Goal: Information Seeking & Learning: Learn about a topic

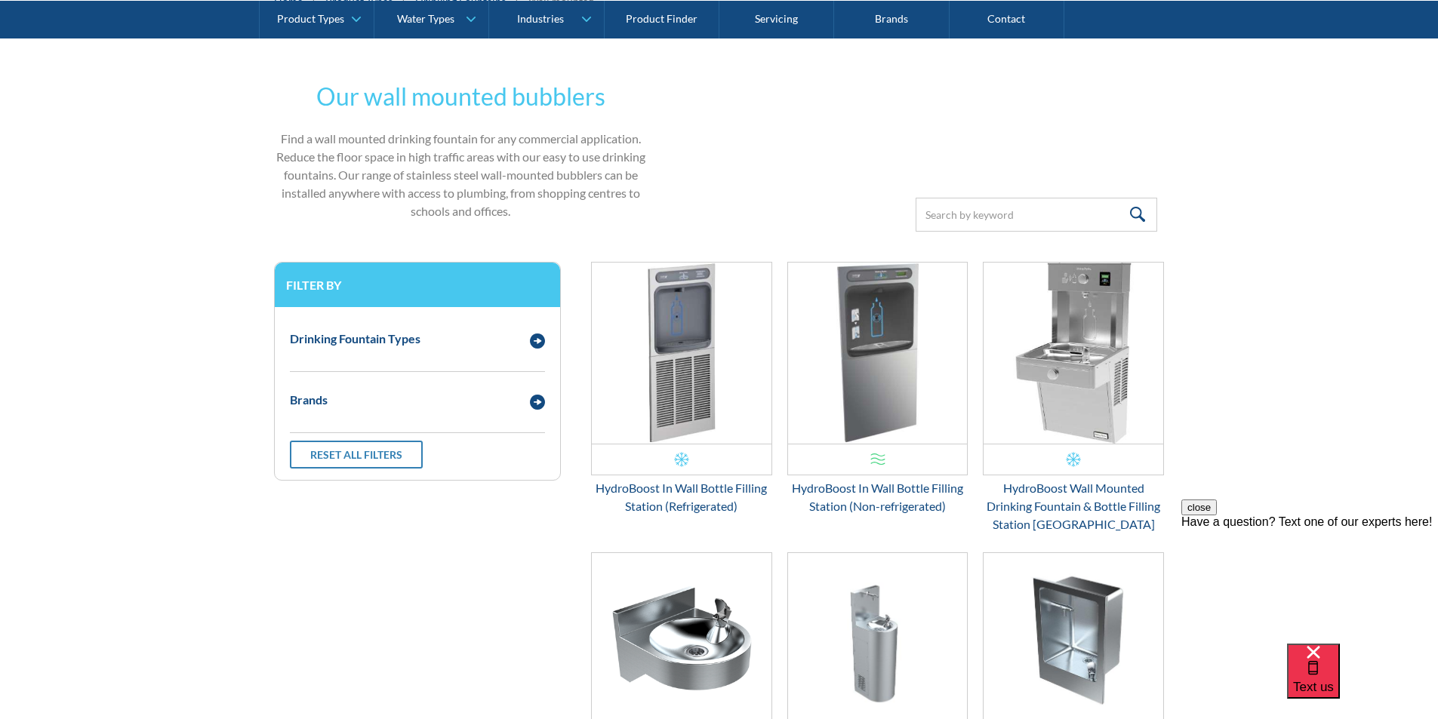
scroll to position [266, 0]
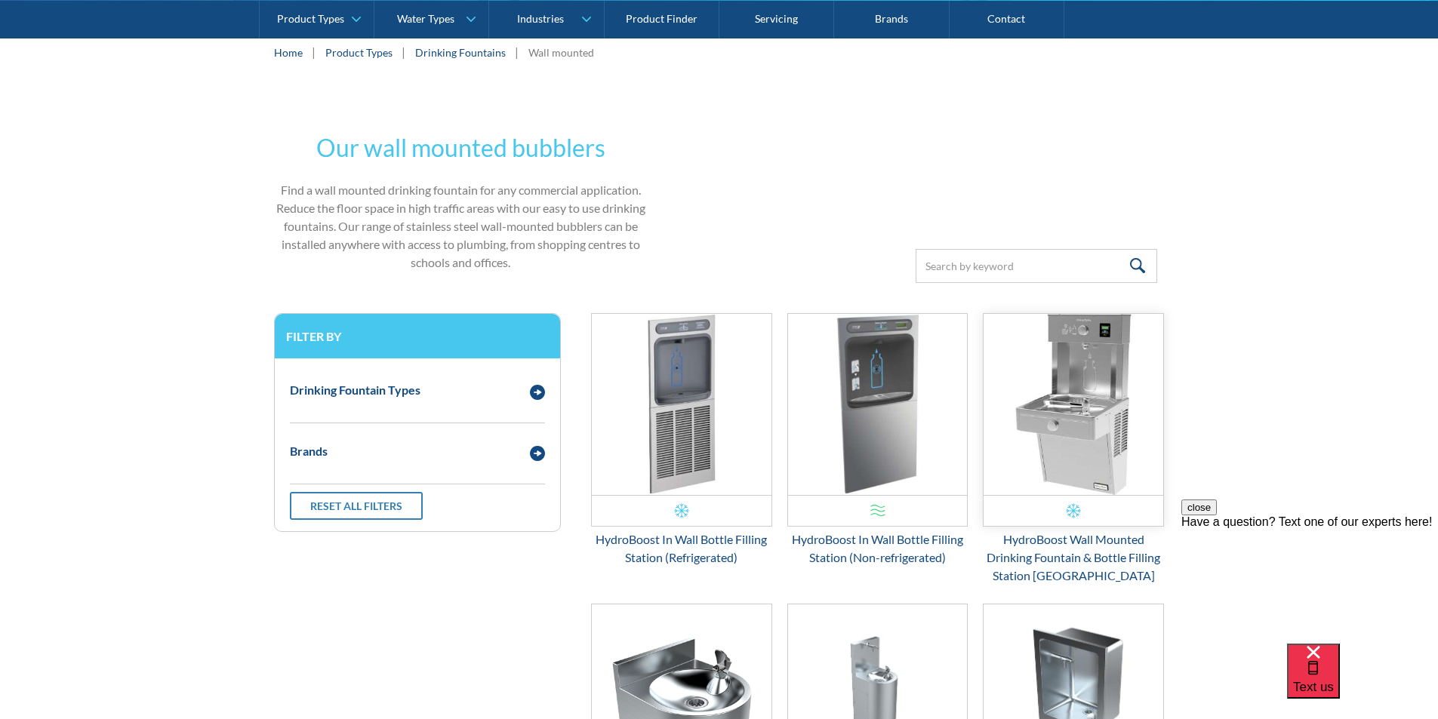
click at [1076, 390] on img "Email Form 3" at bounding box center [1073, 404] width 180 height 181
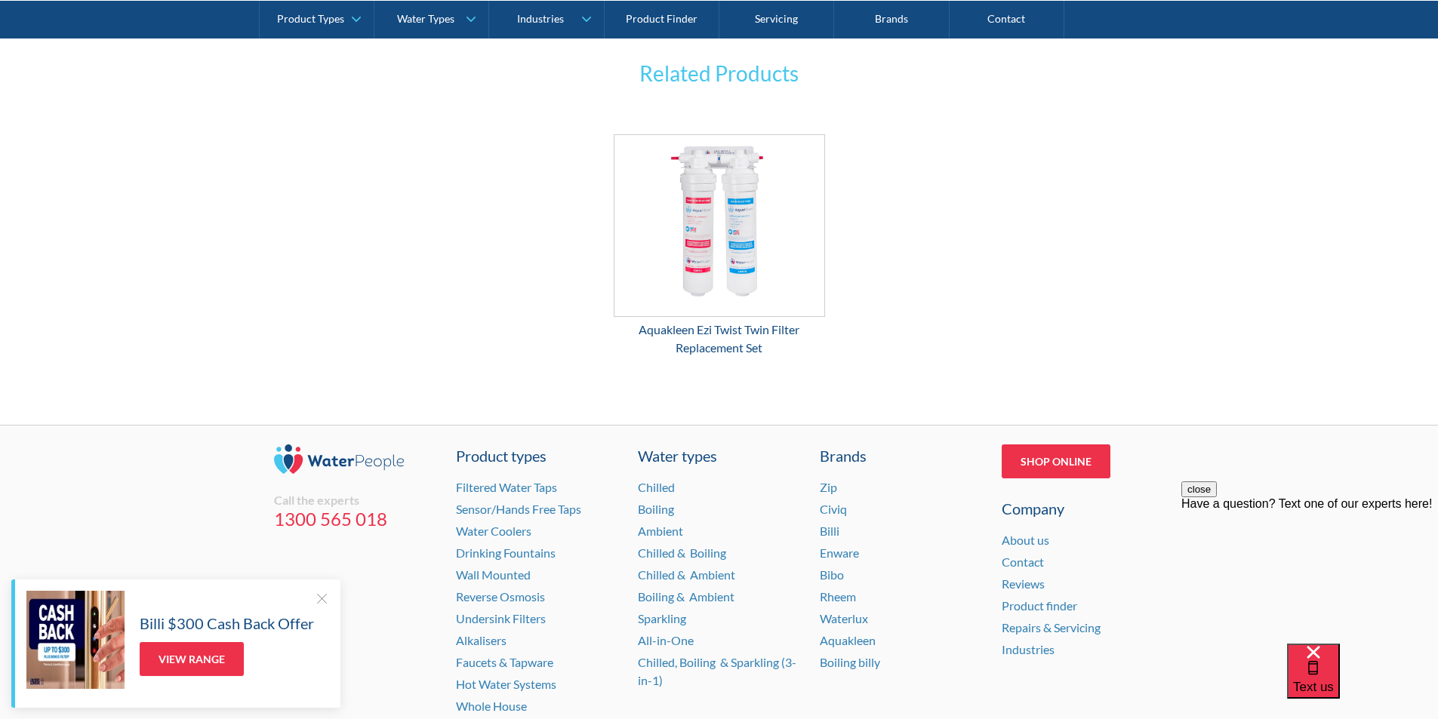
scroll to position [2533, 0]
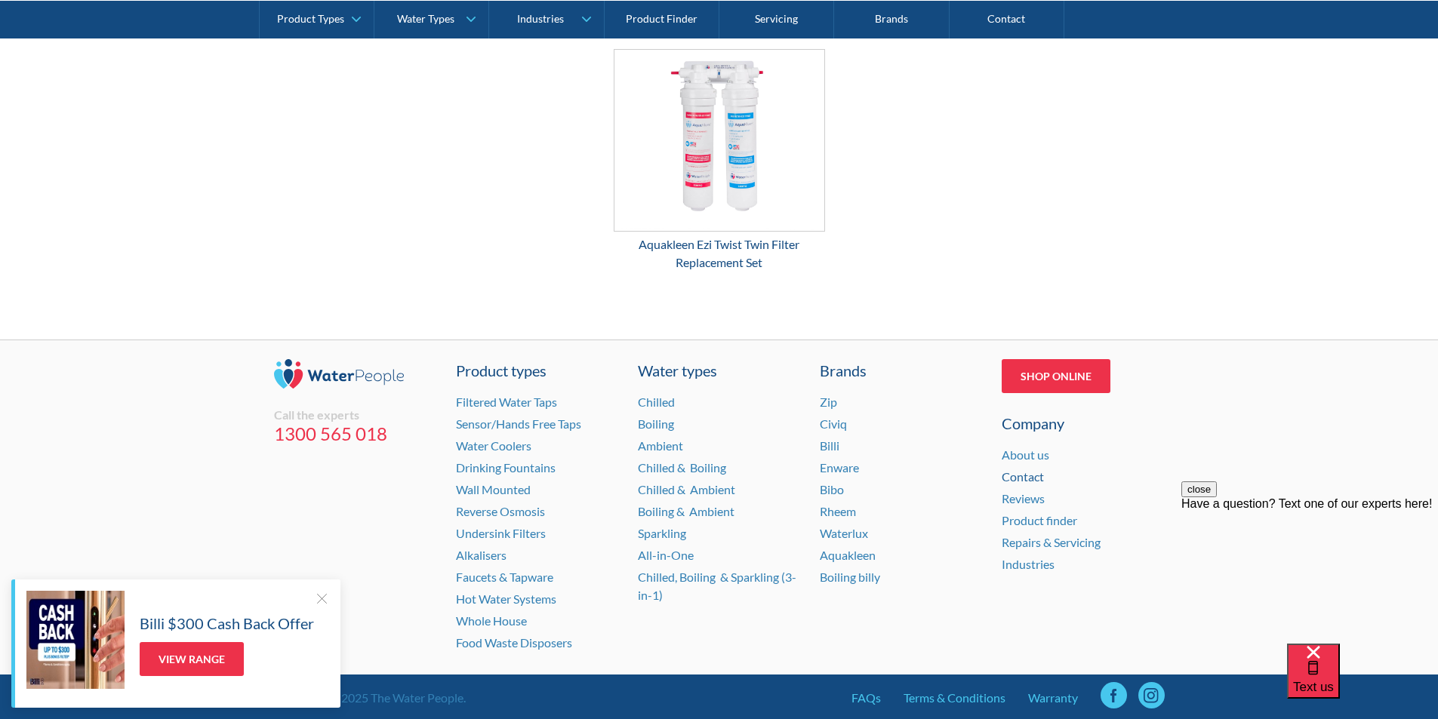
click at [1020, 469] on link "Contact" at bounding box center [1022, 476] width 42 height 14
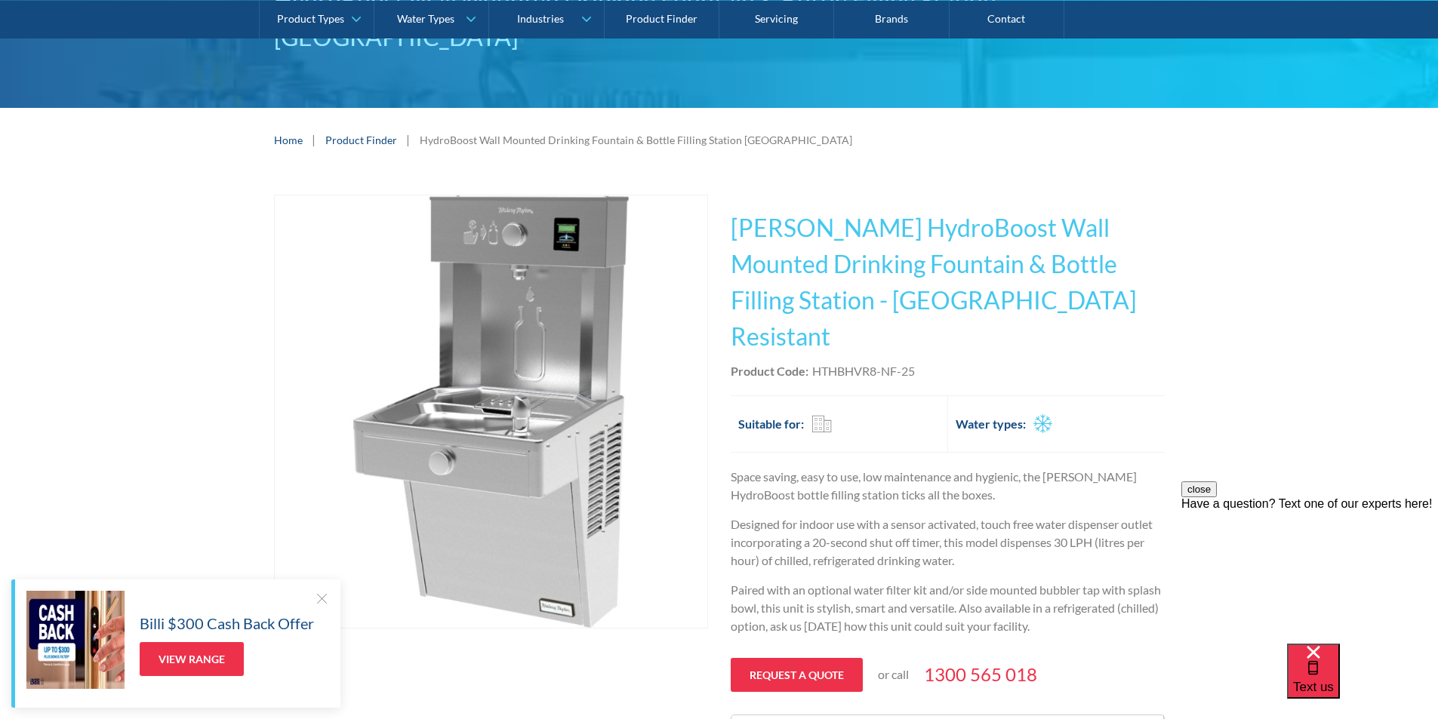
scroll to position [404, 0]
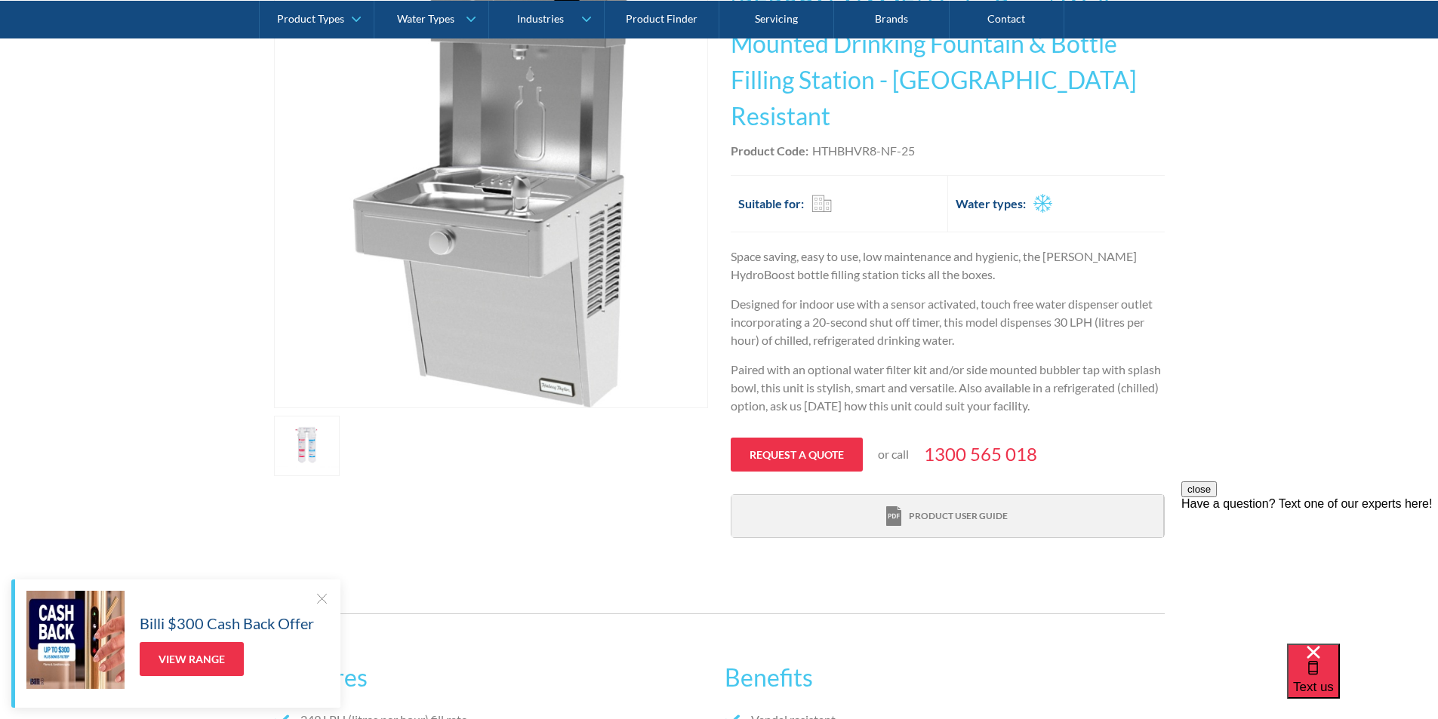
click at [943, 506] on div "Product user guide" at bounding box center [946, 516] width 121 height 20
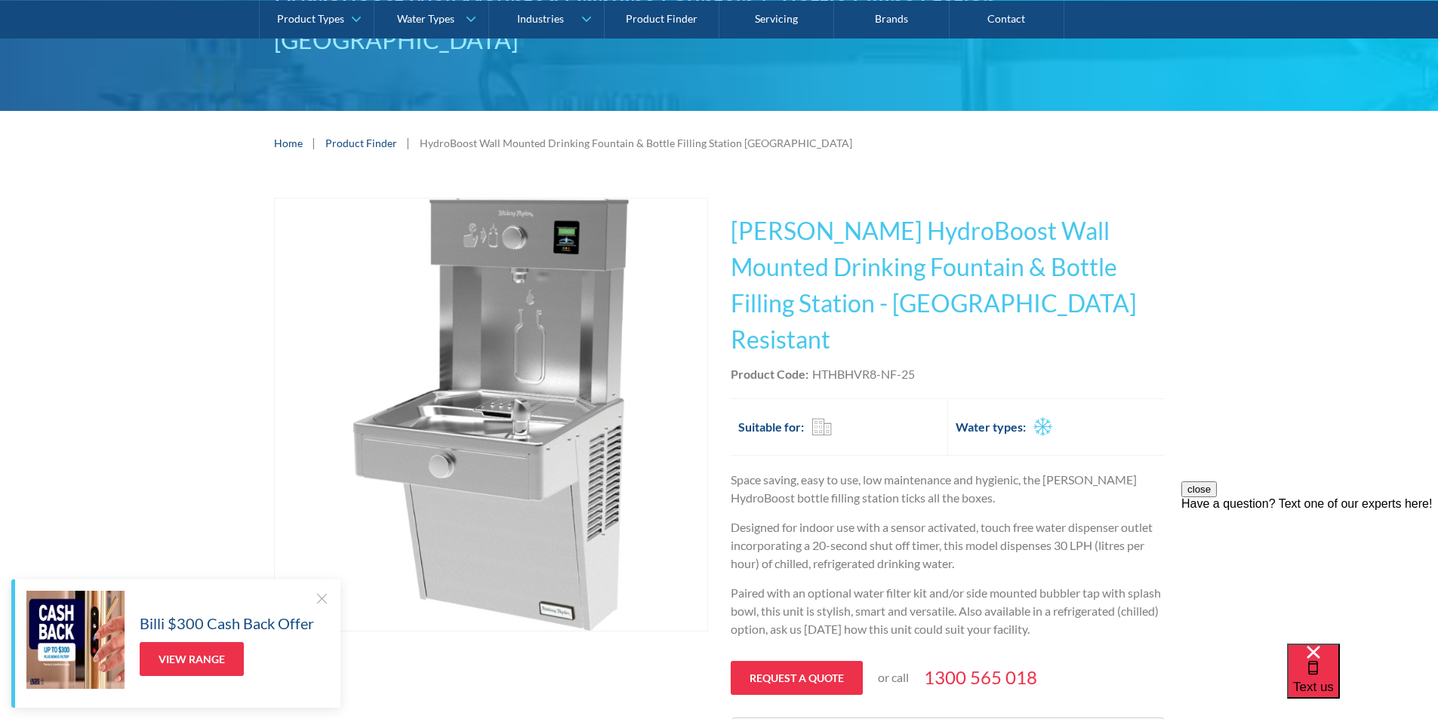
scroll to position [231, 0]
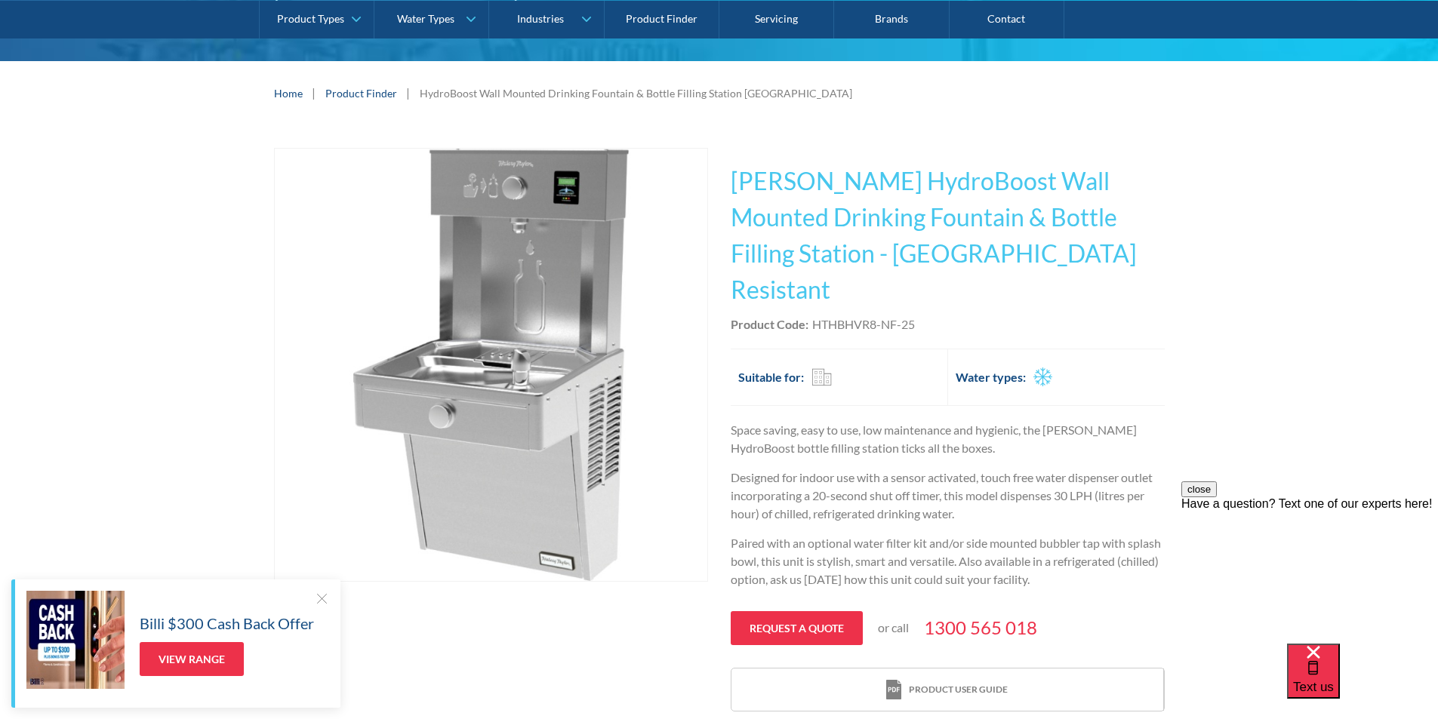
drag, startPoint x: 1370, startPoint y: 298, endPoint x: 1376, endPoint y: 254, distance: 44.8
click at [1370, 297] on div "Play video Fits Most Brands Best Seller No items found. This tap design is incl…" at bounding box center [719, 430] width 1438 height 610
click at [1050, 469] on p "Designed for indoor use with a sensor activated, touch free water dispenser out…" at bounding box center [947, 496] width 434 height 54
drag, startPoint x: 862, startPoint y: 394, endPoint x: 888, endPoint y: 396, distance: 26.5
click at [888, 421] on p "Space saving, easy to use, low maintenance and hygienic, the [PERSON_NAME] Hydr…" at bounding box center [947, 439] width 434 height 36
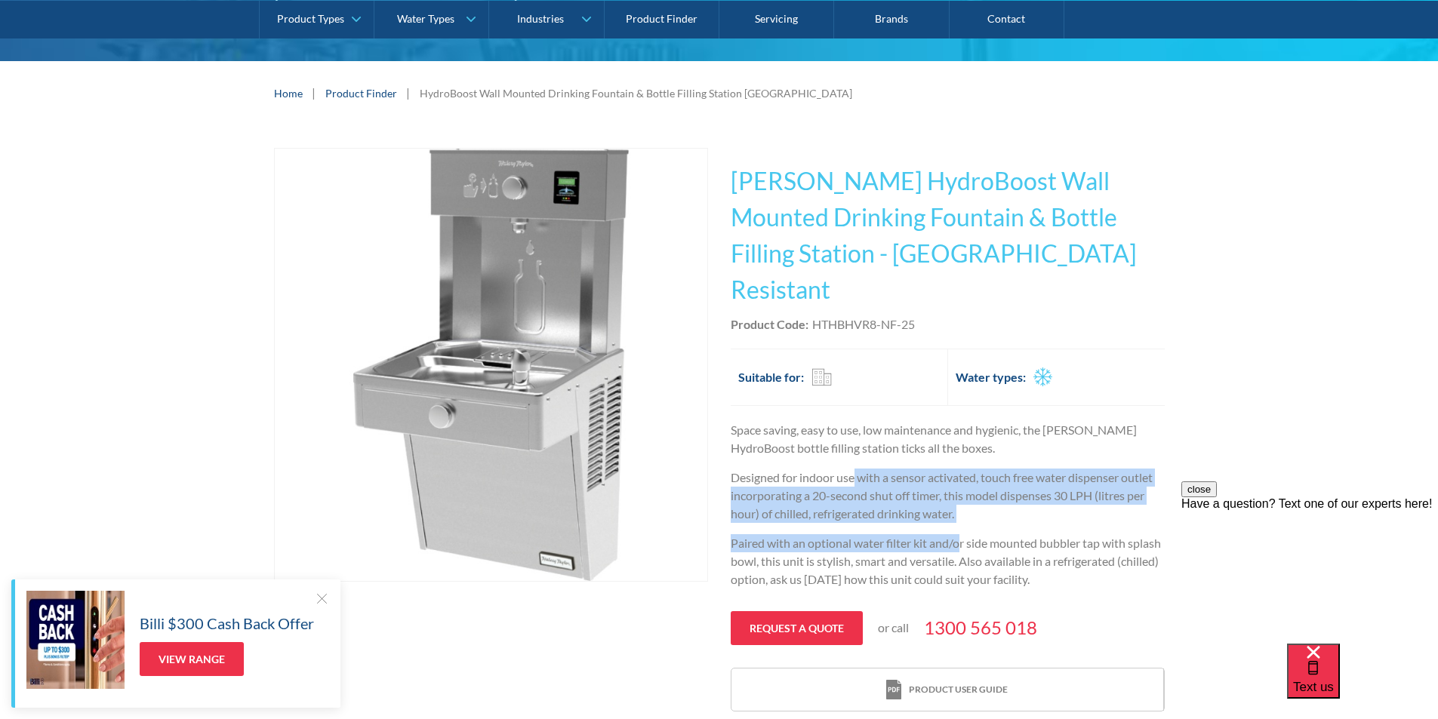
drag, startPoint x: 853, startPoint y: 447, endPoint x: 964, endPoint y: 488, distance: 118.4
click at [964, 488] on div "Space saving, easy to use, low maintenance and hygienic, the [PERSON_NAME] Hydr…" at bounding box center [947, 510] width 434 height 179
click at [961, 469] on p "Designed for indoor use with a sensor activated, touch free water dispenser out…" at bounding box center [947, 496] width 434 height 54
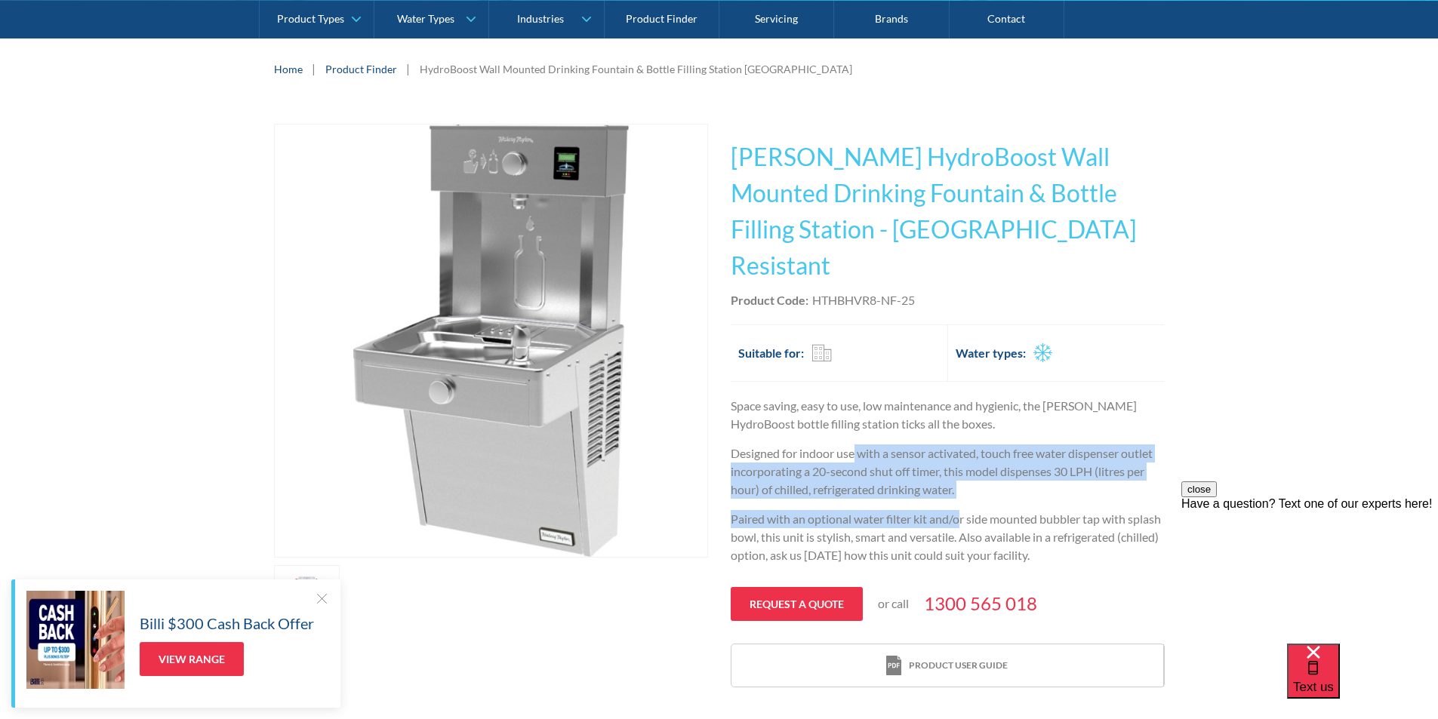
scroll to position [252, 0]
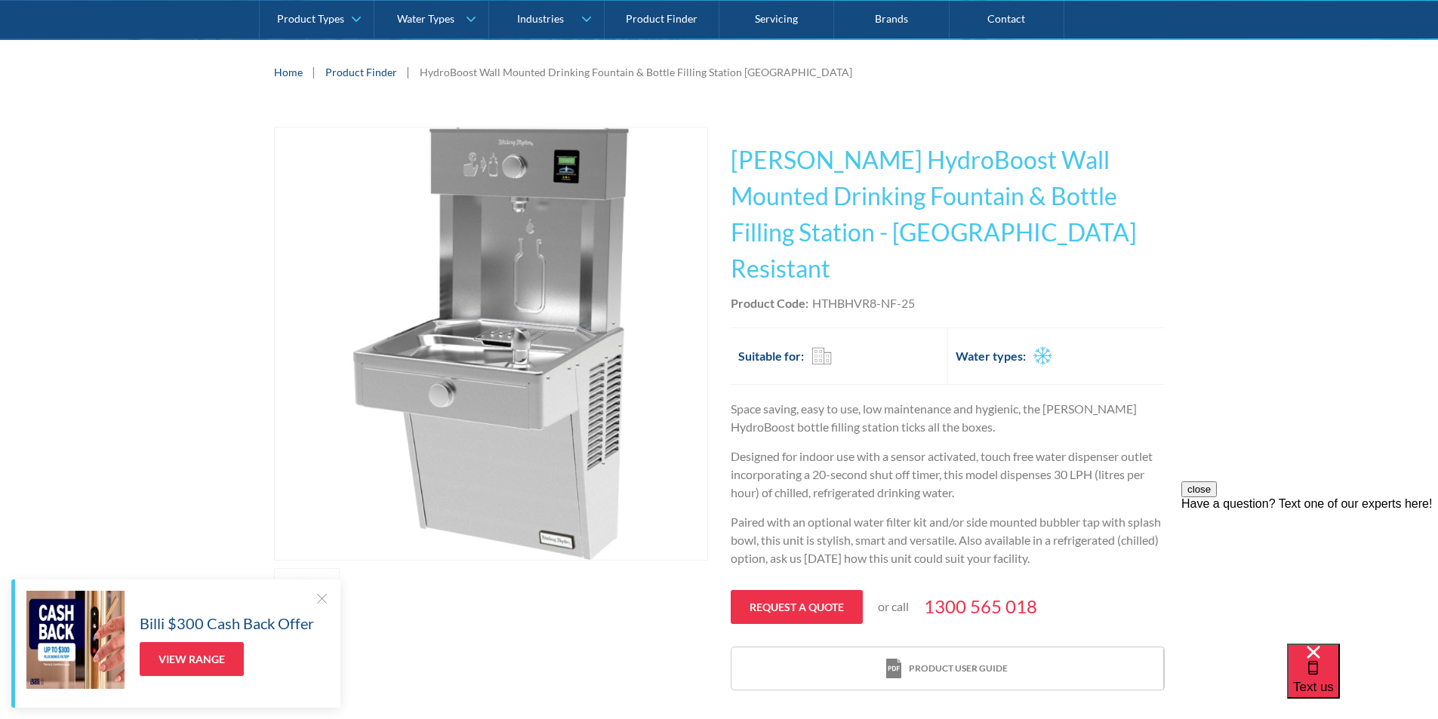
drag, startPoint x: 1426, startPoint y: 205, endPoint x: 1444, endPoint y: 195, distance: 20.6
click at [1426, 205] on div "Play video Fits Most Brands Best Seller No items found. This tap design is incl…" at bounding box center [719, 409] width 1438 height 610
click at [1043, 400] on p "Space saving, easy to use, low maintenance and hygienic, the [PERSON_NAME] Hydr…" at bounding box center [947, 418] width 434 height 36
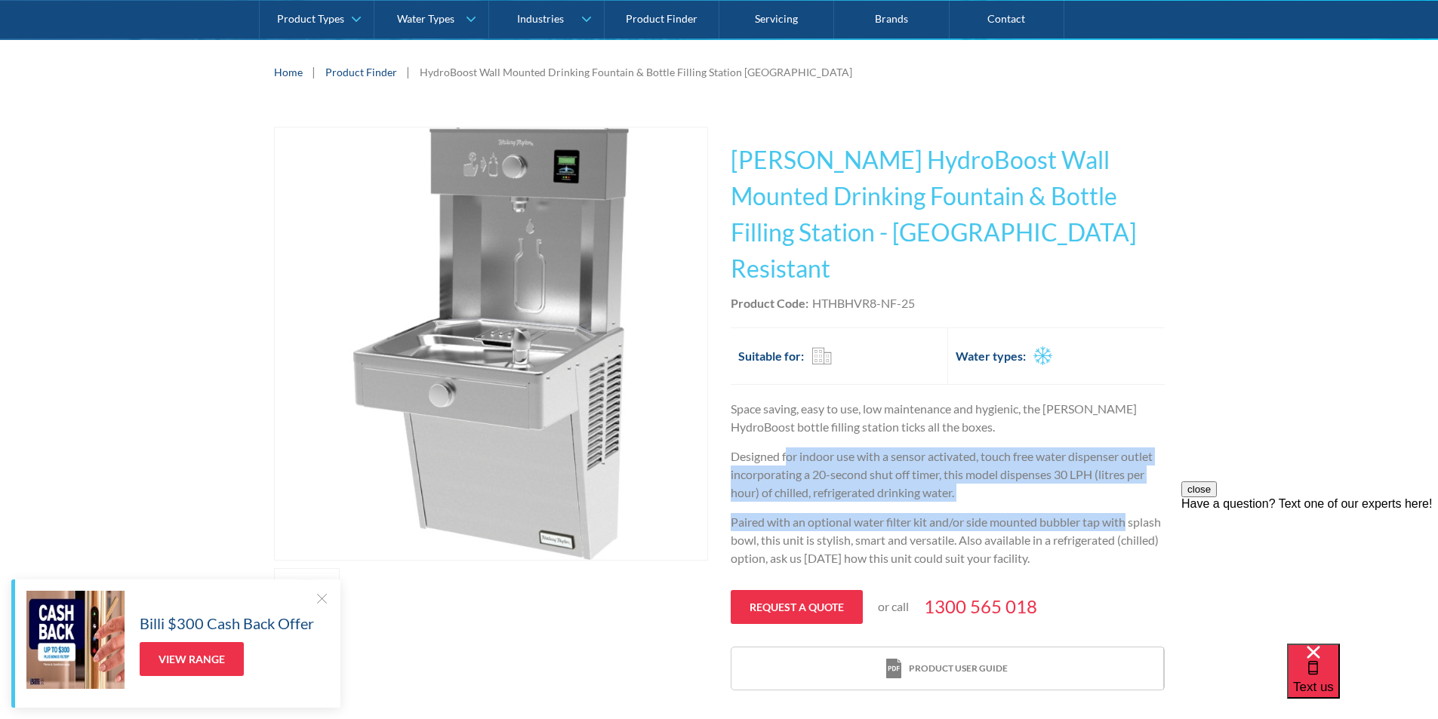
drag, startPoint x: 789, startPoint y: 414, endPoint x: 1164, endPoint y: 468, distance: 378.9
click at [1164, 468] on div "Play video Fits Most Brands Best Seller No items found. This tap design is incl…" at bounding box center [719, 409] width 1438 height 610
click at [860, 467] on div "Space saving, easy to use, low maintenance and hygienic, the [PERSON_NAME] Hydr…" at bounding box center [947, 489] width 434 height 179
click at [888, 448] on p "Designed for indoor use with a sensor activated, touch free water dispenser out…" at bounding box center [947, 475] width 434 height 54
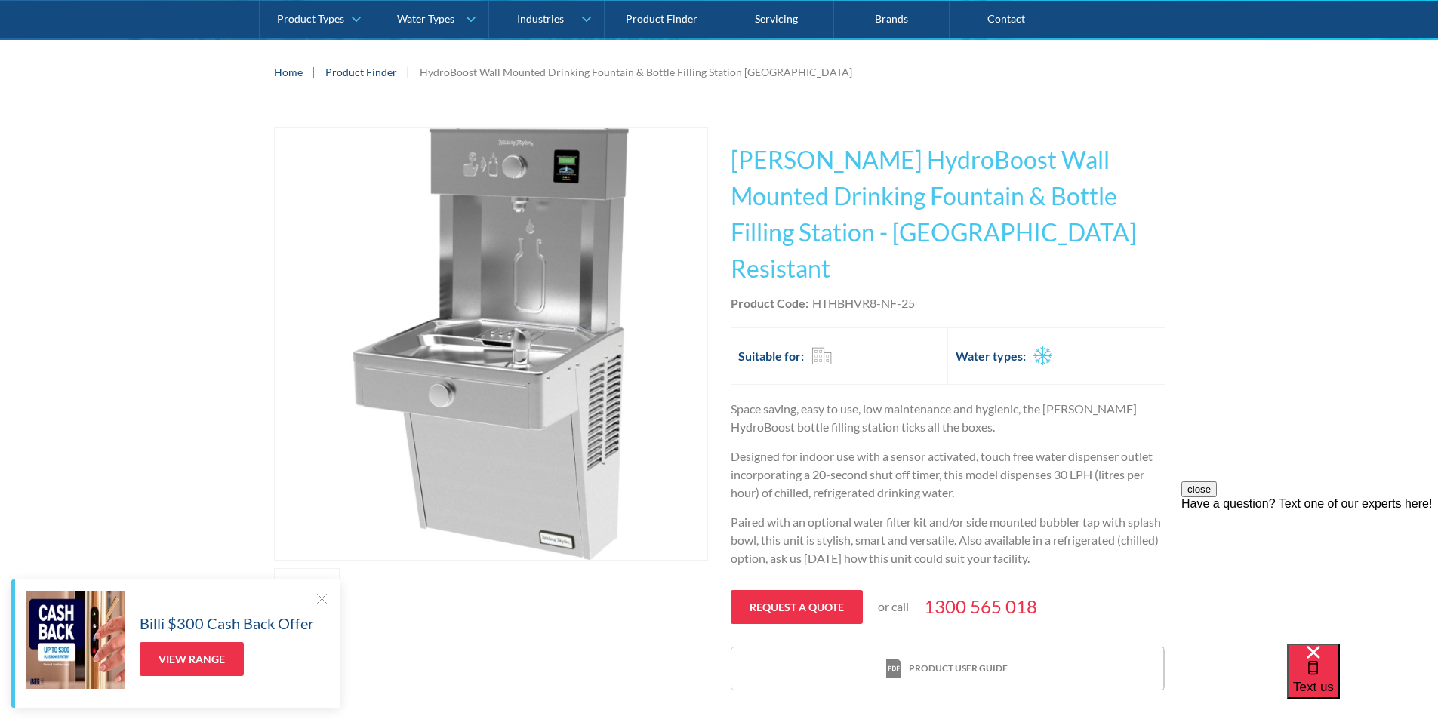
click at [887, 513] on p "Paired with an optional water filter kit and/or side mounted bubbler tap with s…" at bounding box center [947, 540] width 434 height 54
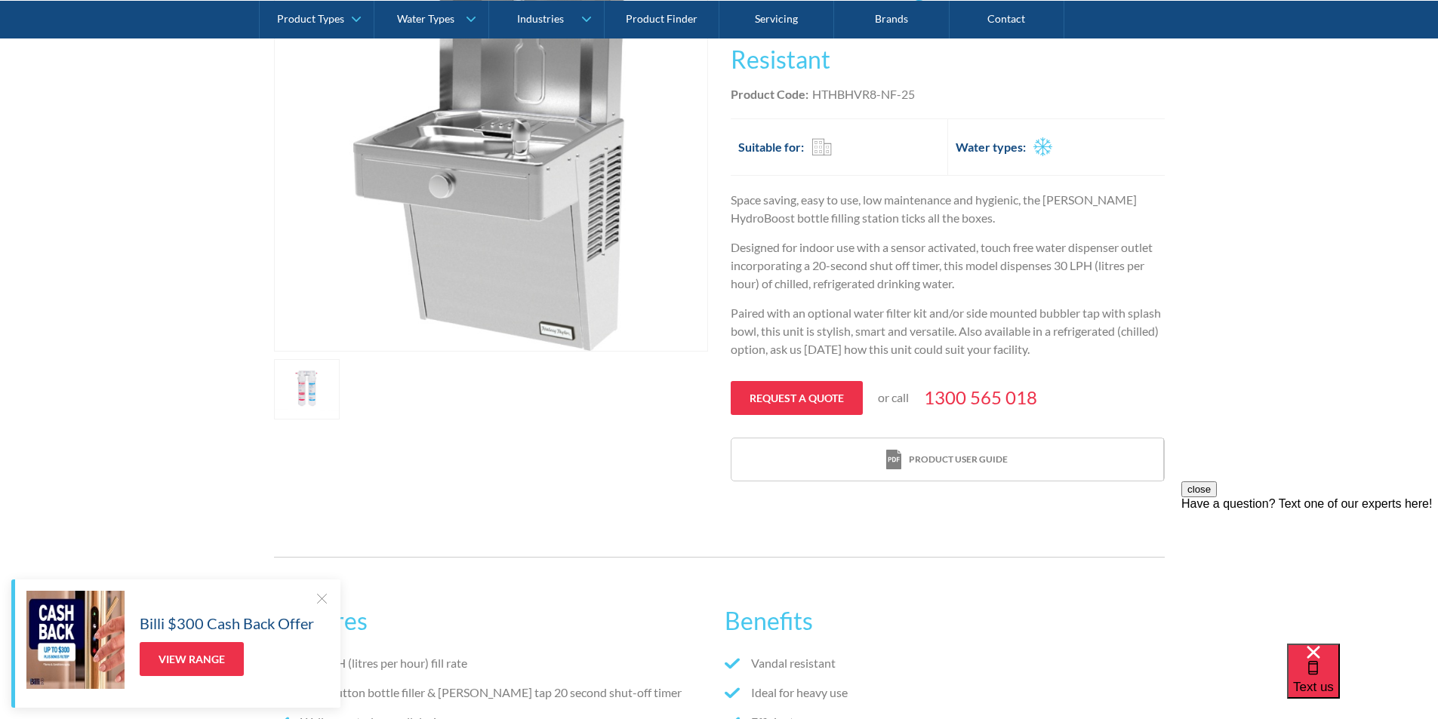
scroll to position [730, 0]
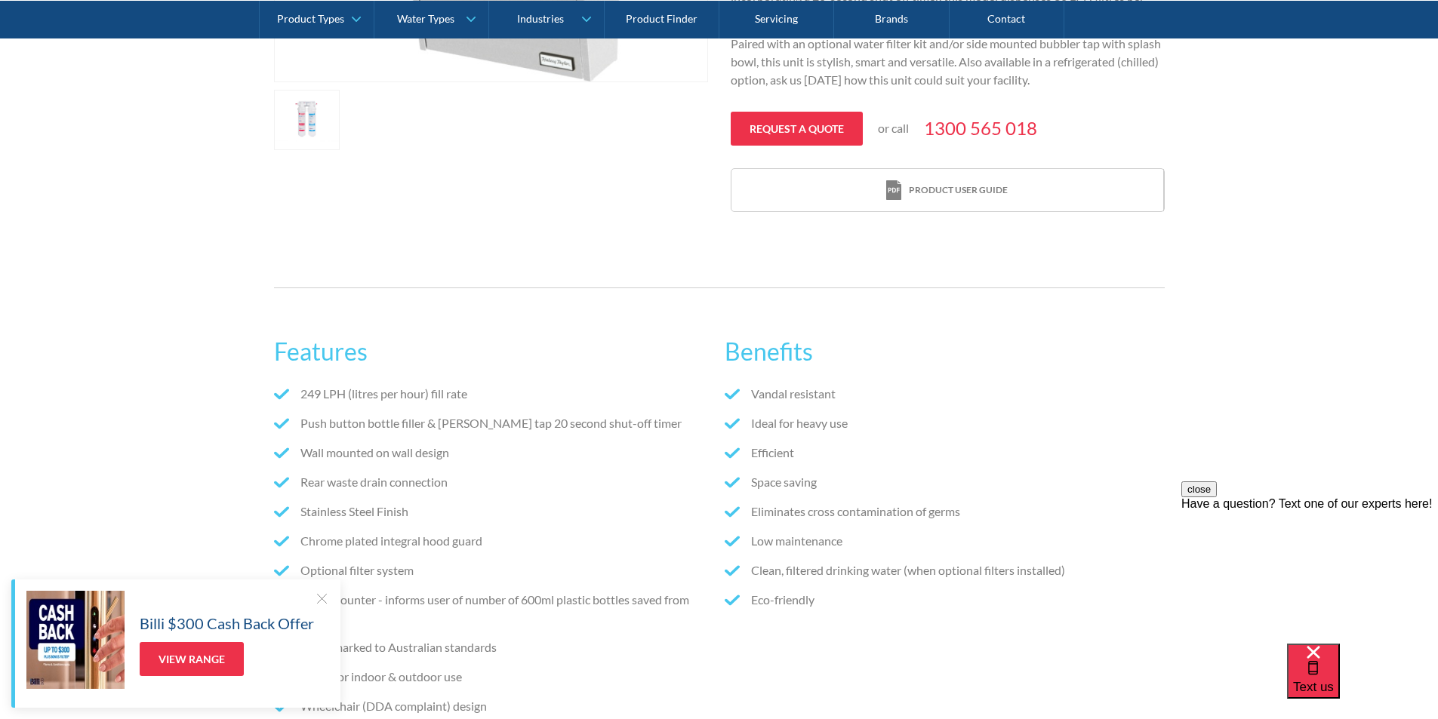
click at [306, 125] on link "open lightbox" at bounding box center [307, 120] width 66 height 60
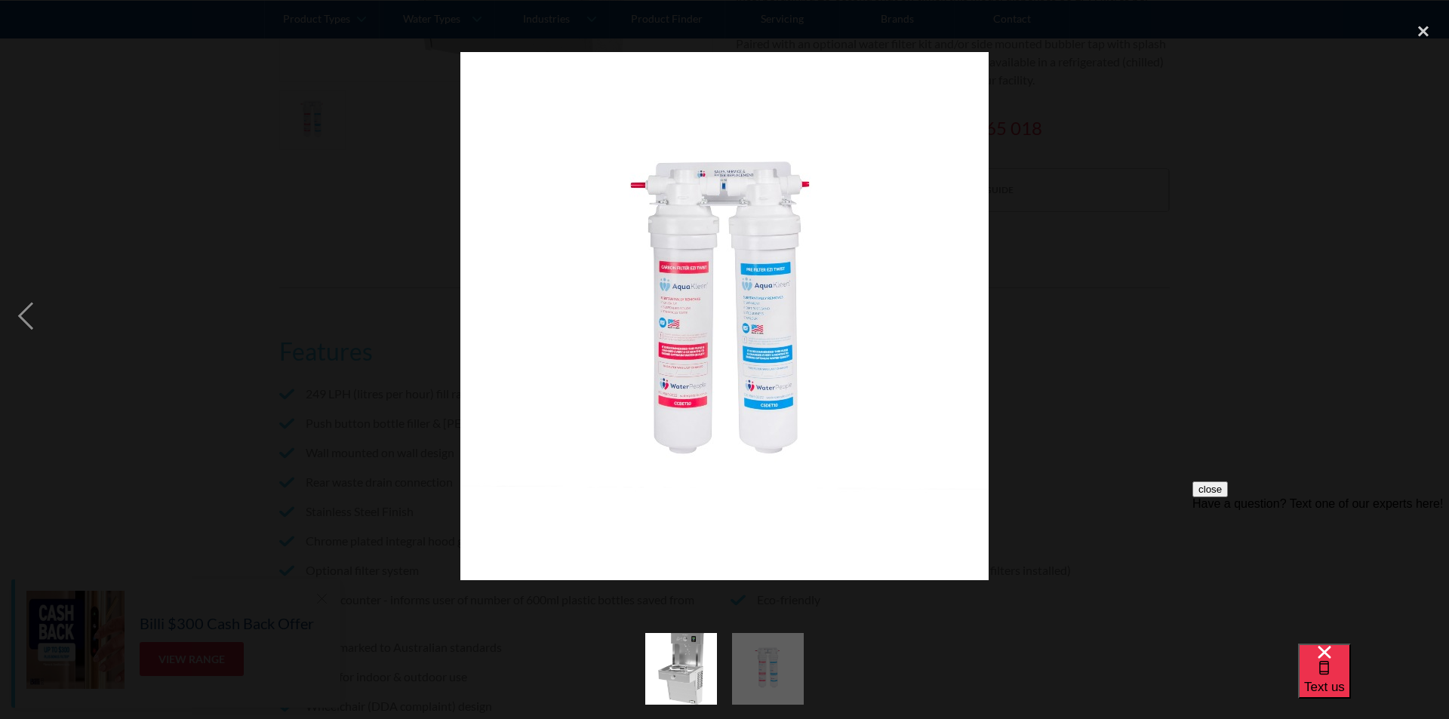
click at [313, 137] on div at bounding box center [724, 316] width 1449 height 604
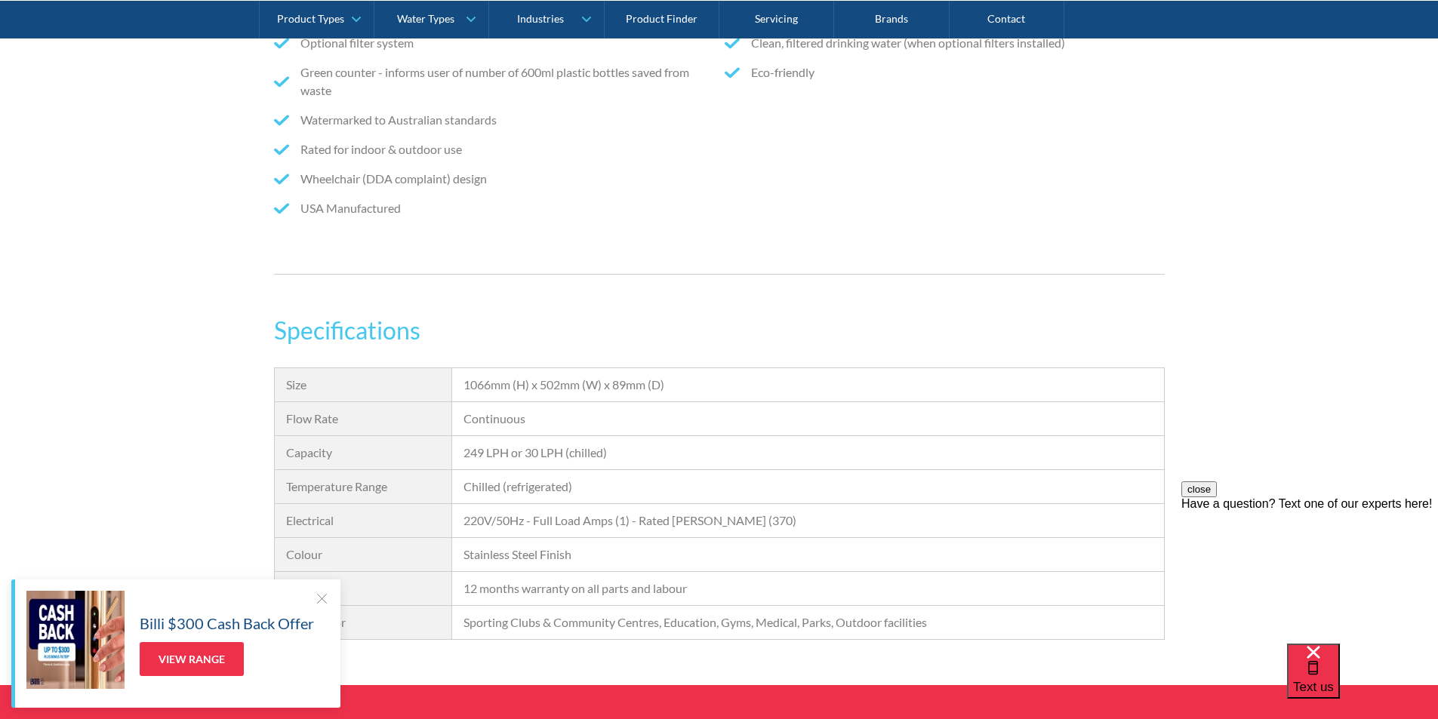
scroll to position [0, 0]
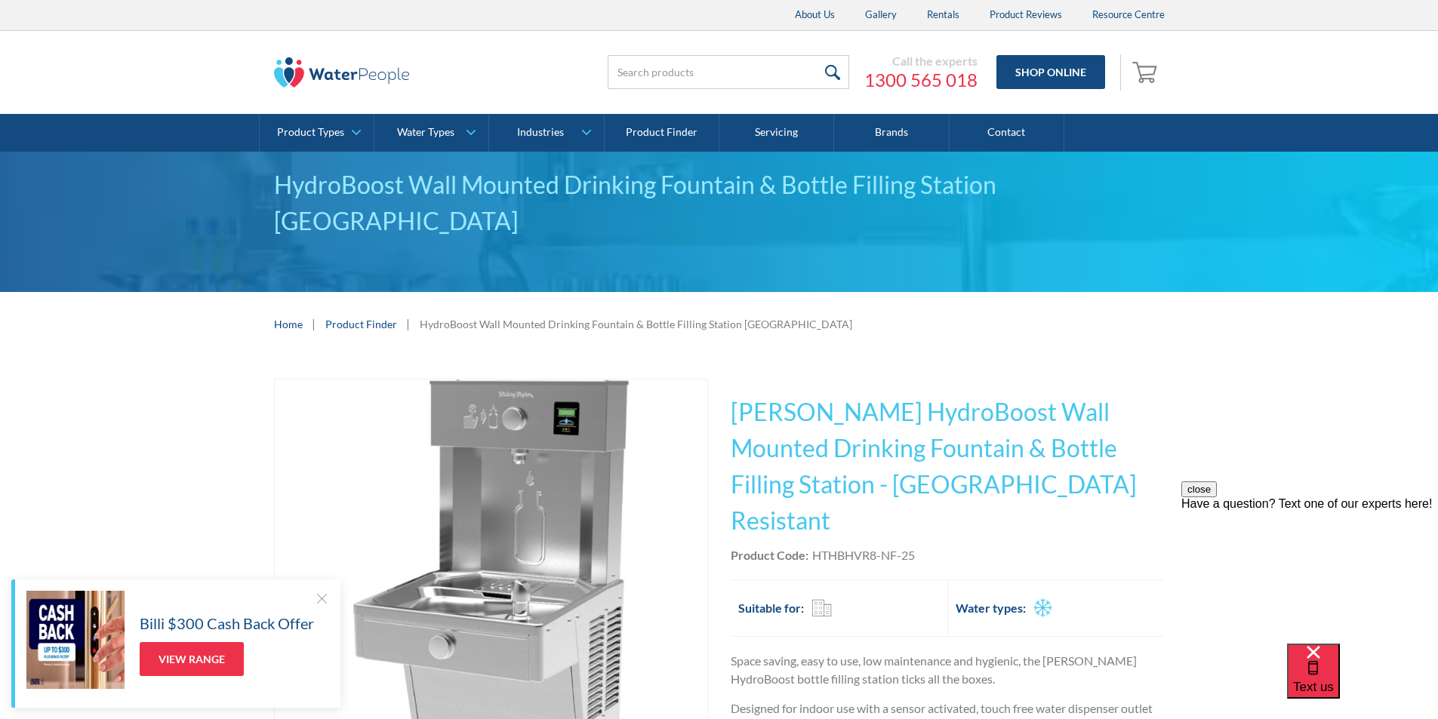
click at [916, 356] on div "Play video Fits Most Brands Best Seller No items found. This tap design is incl…" at bounding box center [719, 661] width 1438 height 610
